Goal: Task Accomplishment & Management: Use online tool/utility

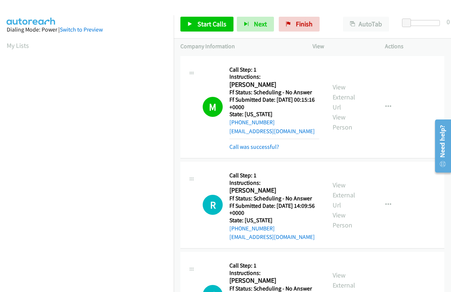
scroll to position [126, 0]
click at [198, 26] on span "Start Calls" at bounding box center [212, 24] width 29 height 9
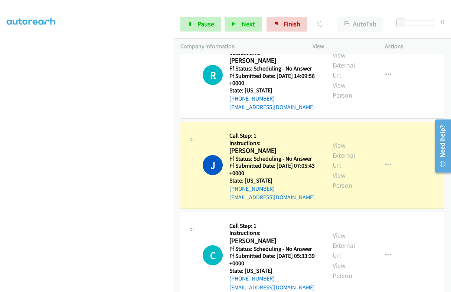
scroll to position [139, 0]
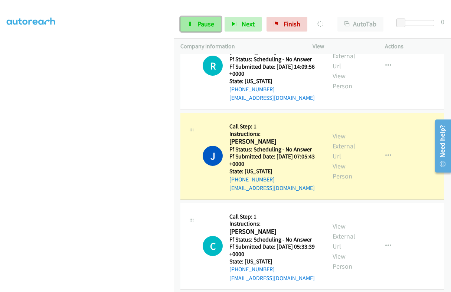
click at [204, 29] on link "Pause" at bounding box center [201, 24] width 41 height 15
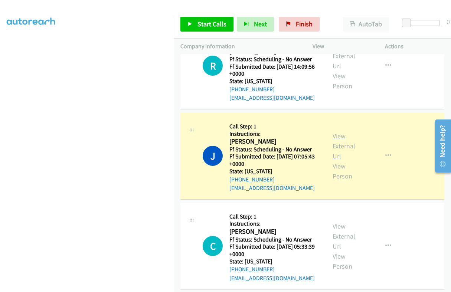
click at [340, 136] on link "View External Url" at bounding box center [344, 146] width 23 height 29
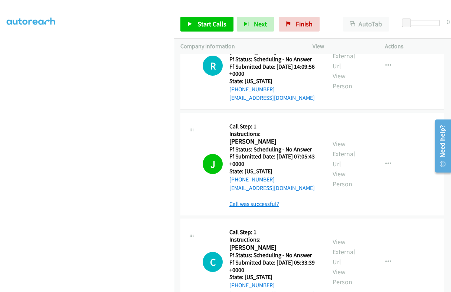
click at [258, 205] on link "Call was successful?" at bounding box center [255, 204] width 50 height 7
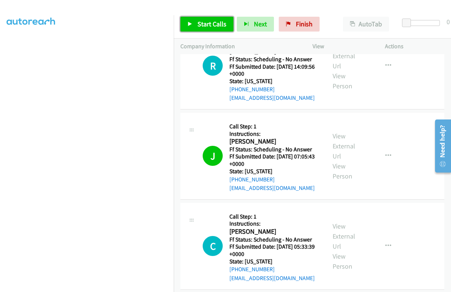
click at [214, 20] on span "Start Calls" at bounding box center [212, 24] width 29 height 9
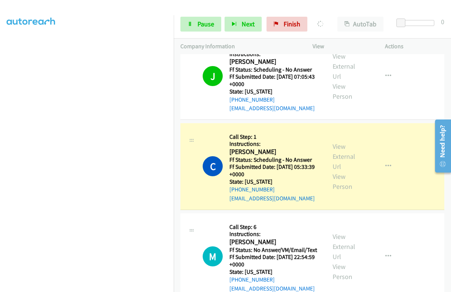
scroll to position [232, 0]
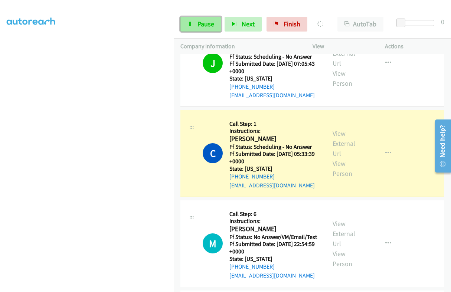
click at [202, 26] on span "Pause" at bounding box center [206, 24] width 17 height 9
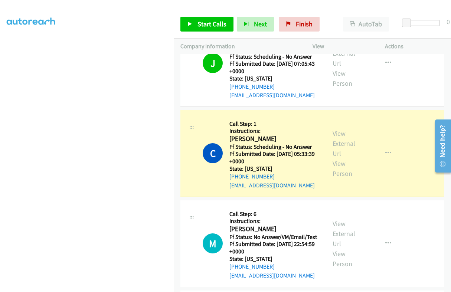
scroll to position [126, 0]
click at [245, 140] on h2 "[PERSON_NAME]" at bounding box center [273, 139] width 86 height 9
copy h2 "[PERSON_NAME]"
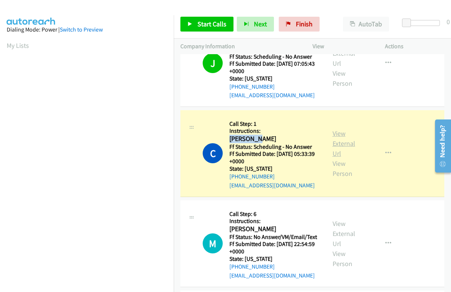
click at [337, 139] on link "View External Url" at bounding box center [344, 143] width 23 height 29
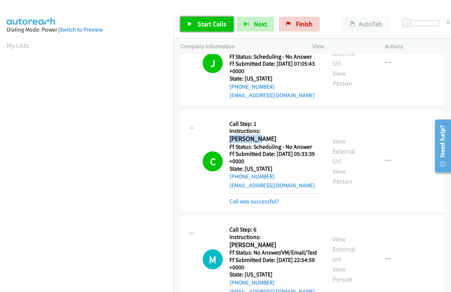
click at [207, 20] on span "Start Calls" at bounding box center [212, 24] width 29 height 9
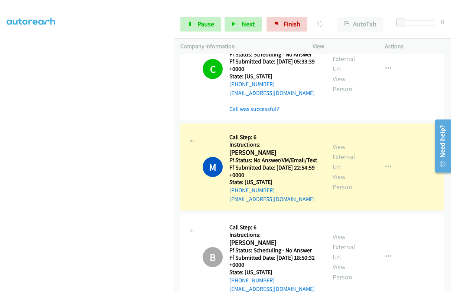
scroll to position [126, 0]
click at [202, 23] on span "Pause" at bounding box center [206, 24] width 17 height 9
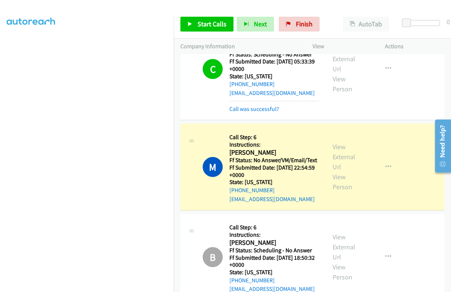
click at [234, 151] on h2 "[PERSON_NAME]" at bounding box center [275, 153] width 90 height 9
copy h2 "[PERSON_NAME]"
click at [334, 150] on link "View External Url" at bounding box center [344, 157] width 23 height 29
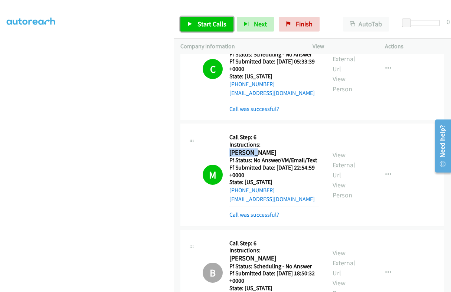
click at [206, 26] on span "Start Calls" at bounding box center [212, 24] width 29 height 9
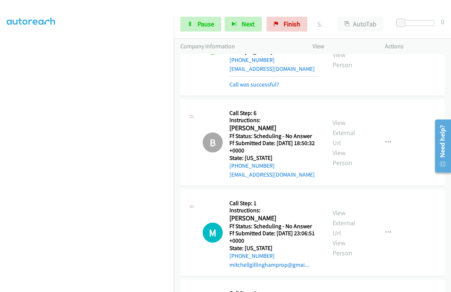
scroll to position [464, 0]
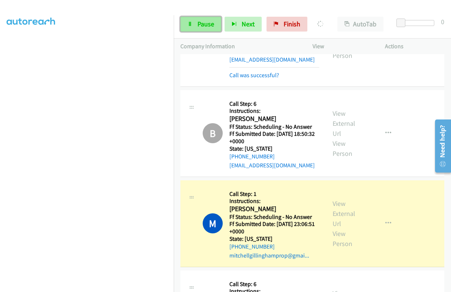
click at [202, 29] on link "Pause" at bounding box center [201, 24] width 41 height 15
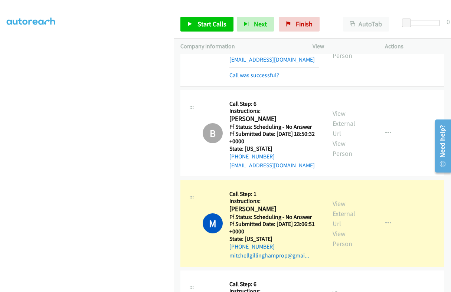
scroll to position [126, 0]
click at [338, 211] on link "View External Url" at bounding box center [344, 213] width 23 height 29
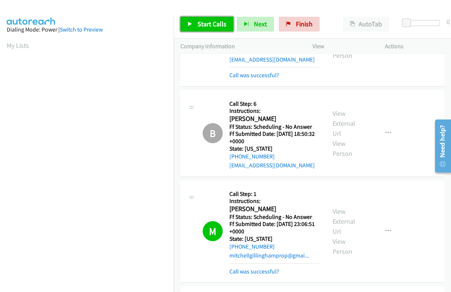
click at [198, 20] on span "Start Calls" at bounding box center [212, 24] width 29 height 9
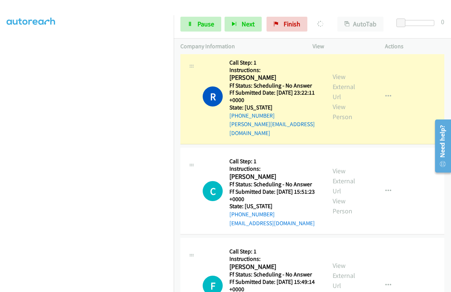
scroll to position [126, 0]
click at [198, 27] on span "Pause" at bounding box center [206, 24] width 17 height 9
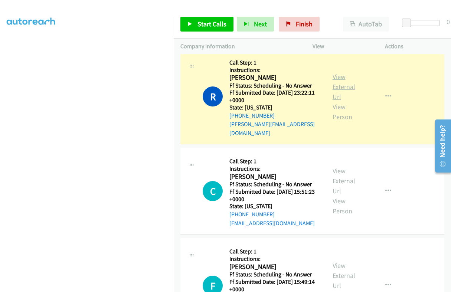
click at [333, 77] on link "View External Url" at bounding box center [344, 86] width 23 height 29
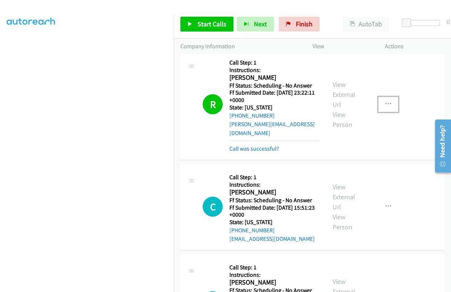
click at [378, 104] on button "button" at bounding box center [388, 104] width 20 height 15
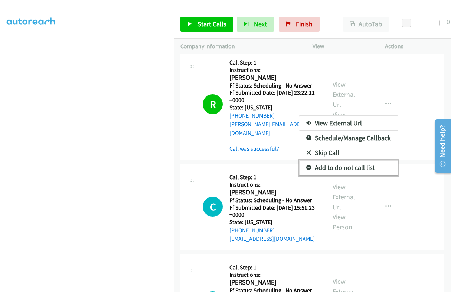
click at [344, 165] on link "Add to do not call list" at bounding box center [348, 167] width 99 height 15
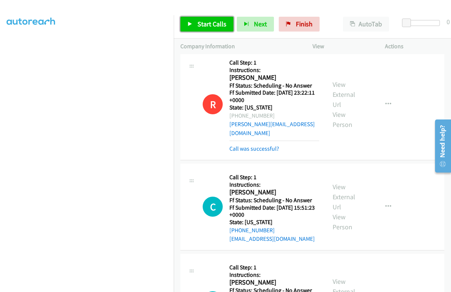
click at [214, 30] on link "Start Calls" at bounding box center [207, 24] width 53 height 15
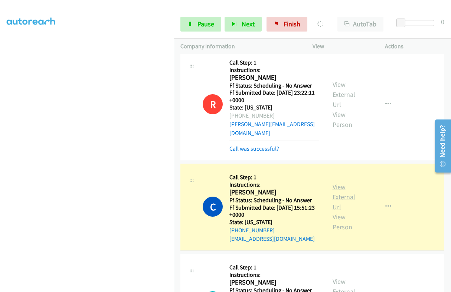
click at [335, 187] on link "View External Url" at bounding box center [344, 197] width 23 height 29
click at [200, 19] on link "Pause" at bounding box center [201, 24] width 41 height 15
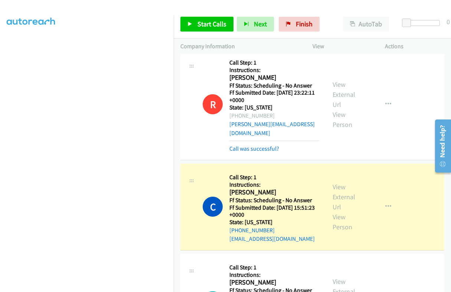
scroll to position [0, 0]
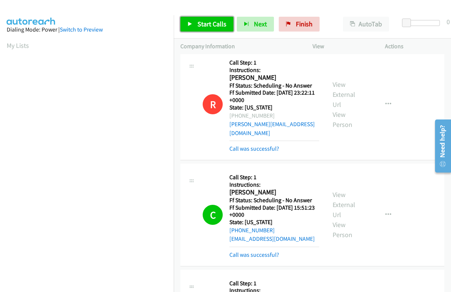
click at [203, 22] on span "Start Calls" at bounding box center [212, 24] width 29 height 9
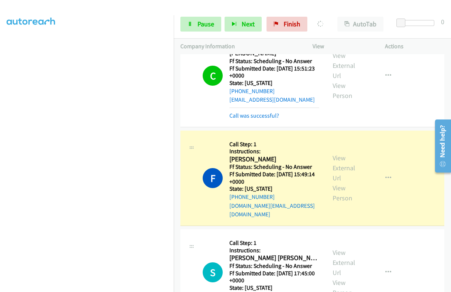
scroll to position [126, 0]
click at [211, 24] on span "Pause" at bounding box center [206, 24] width 17 height 9
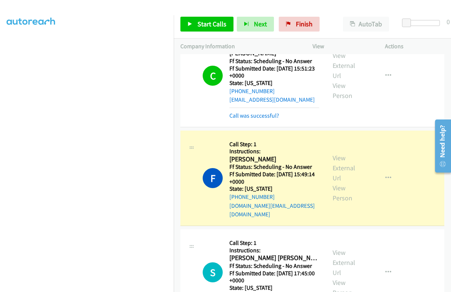
click at [338, 156] on div "View External Url View Person" at bounding box center [349, 178] width 33 height 50
click at [340, 166] on div "View External Url View Person" at bounding box center [349, 178] width 33 height 50
click at [340, 164] on link "View External Url" at bounding box center [344, 168] width 23 height 29
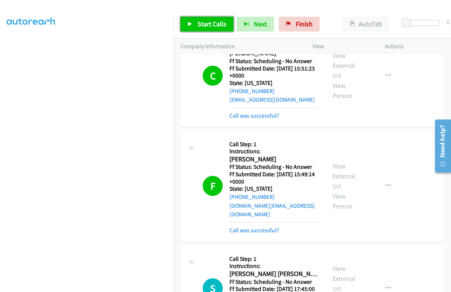
click at [218, 27] on span "Start Calls" at bounding box center [212, 24] width 29 height 9
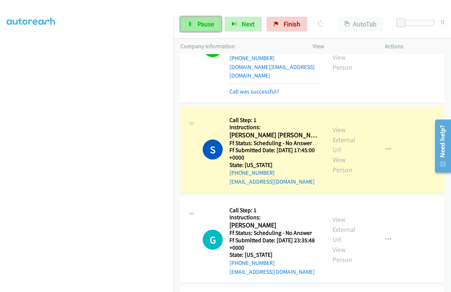
click at [199, 25] on span "Pause" at bounding box center [206, 24] width 17 height 9
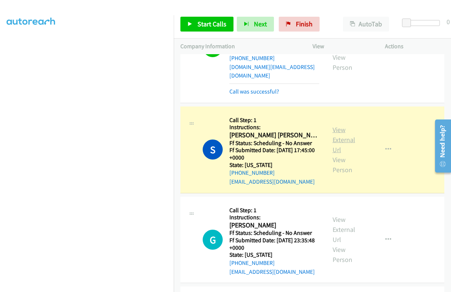
click at [339, 126] on link "View External Url" at bounding box center [344, 140] width 23 height 29
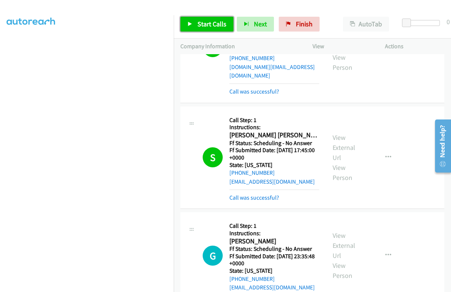
click at [210, 24] on span "Start Calls" at bounding box center [212, 24] width 29 height 9
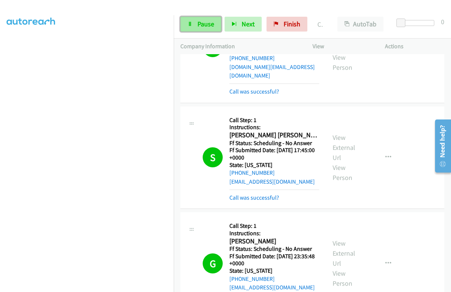
click at [207, 19] on link "Pause" at bounding box center [201, 24] width 41 height 15
